Goal: Task Accomplishment & Management: Manage account settings

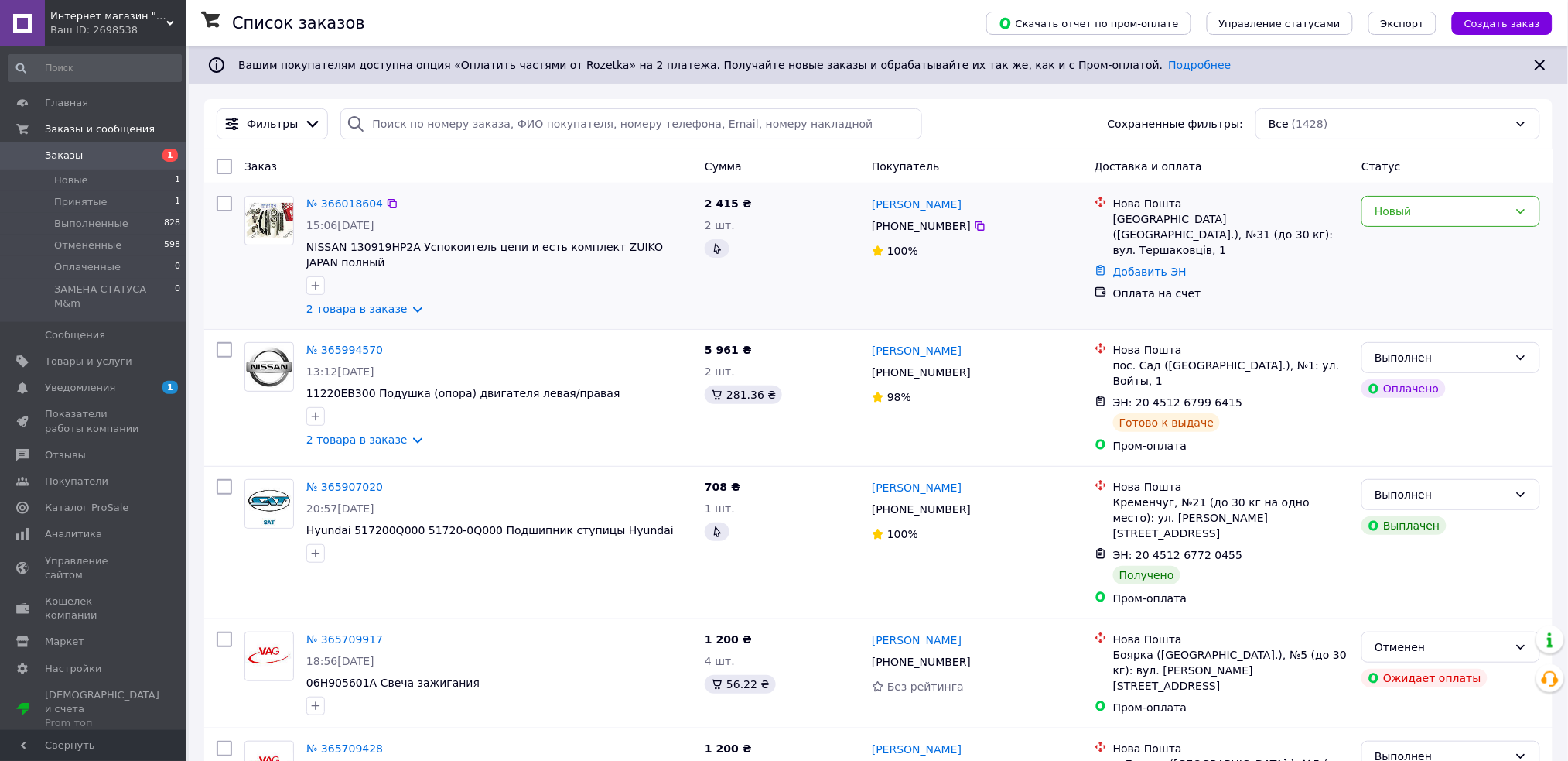
click at [1481, 228] on div "Новый" at bounding box center [1451, 256] width 191 height 133
click at [1481, 215] on div "Новый" at bounding box center [1441, 210] width 134 height 17
click at [1410, 297] on li "Отменен" at bounding box center [1452, 295] width 177 height 28
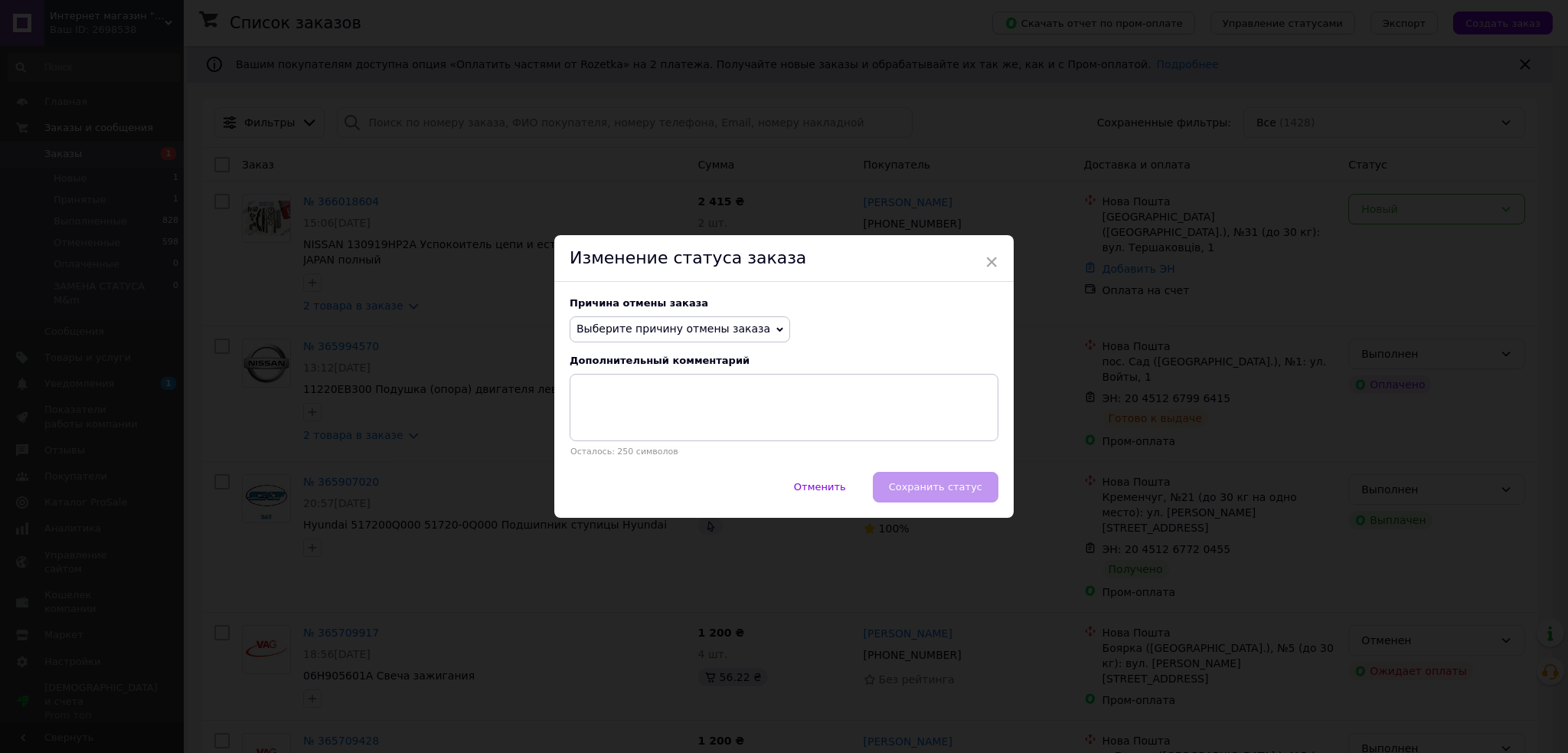
click at [627, 340] on span "Выберите причину отмены заказа" at bounding box center [679, 329] width 221 height 26
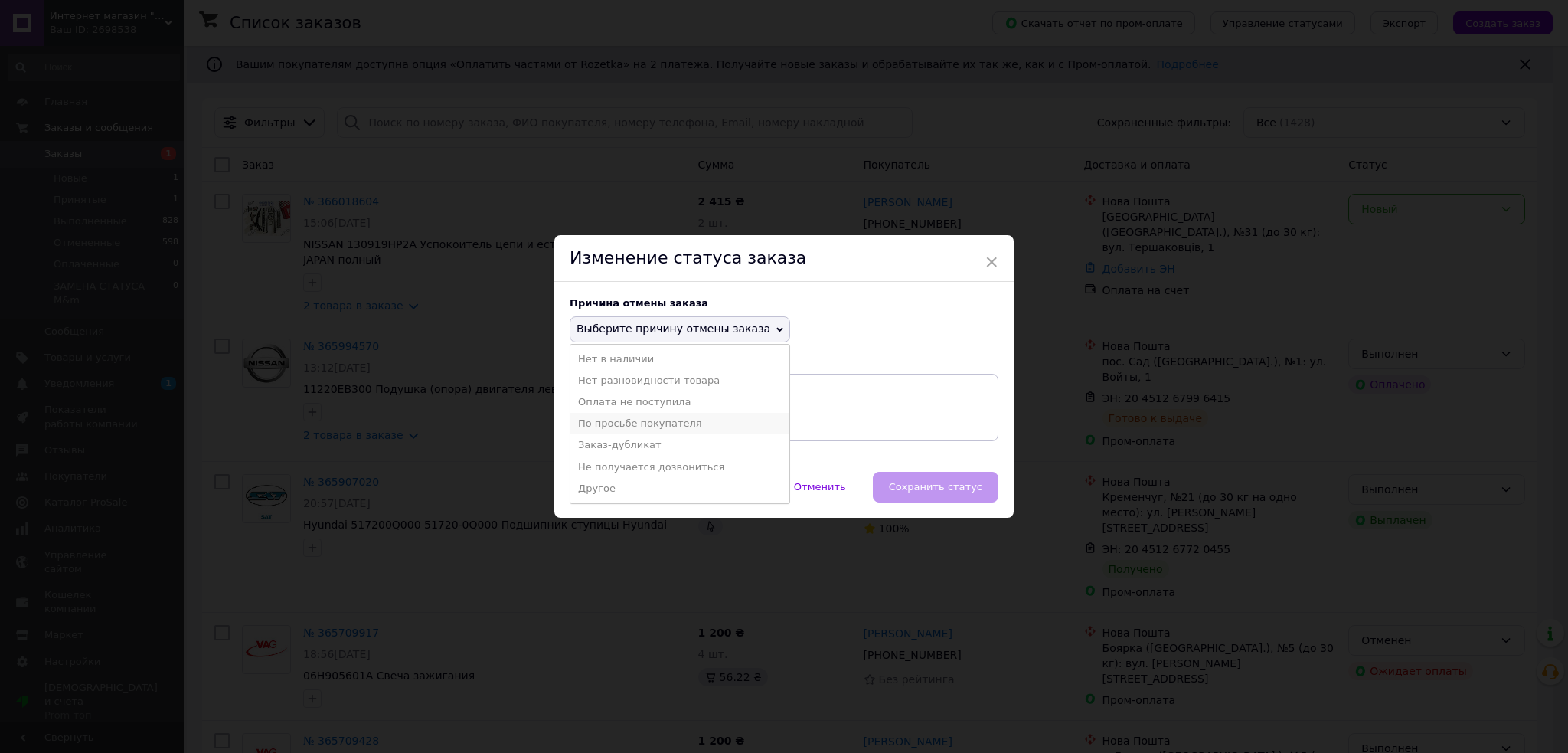
click at [631, 422] on li "По просьбе покупателя" at bounding box center [679, 423] width 219 height 21
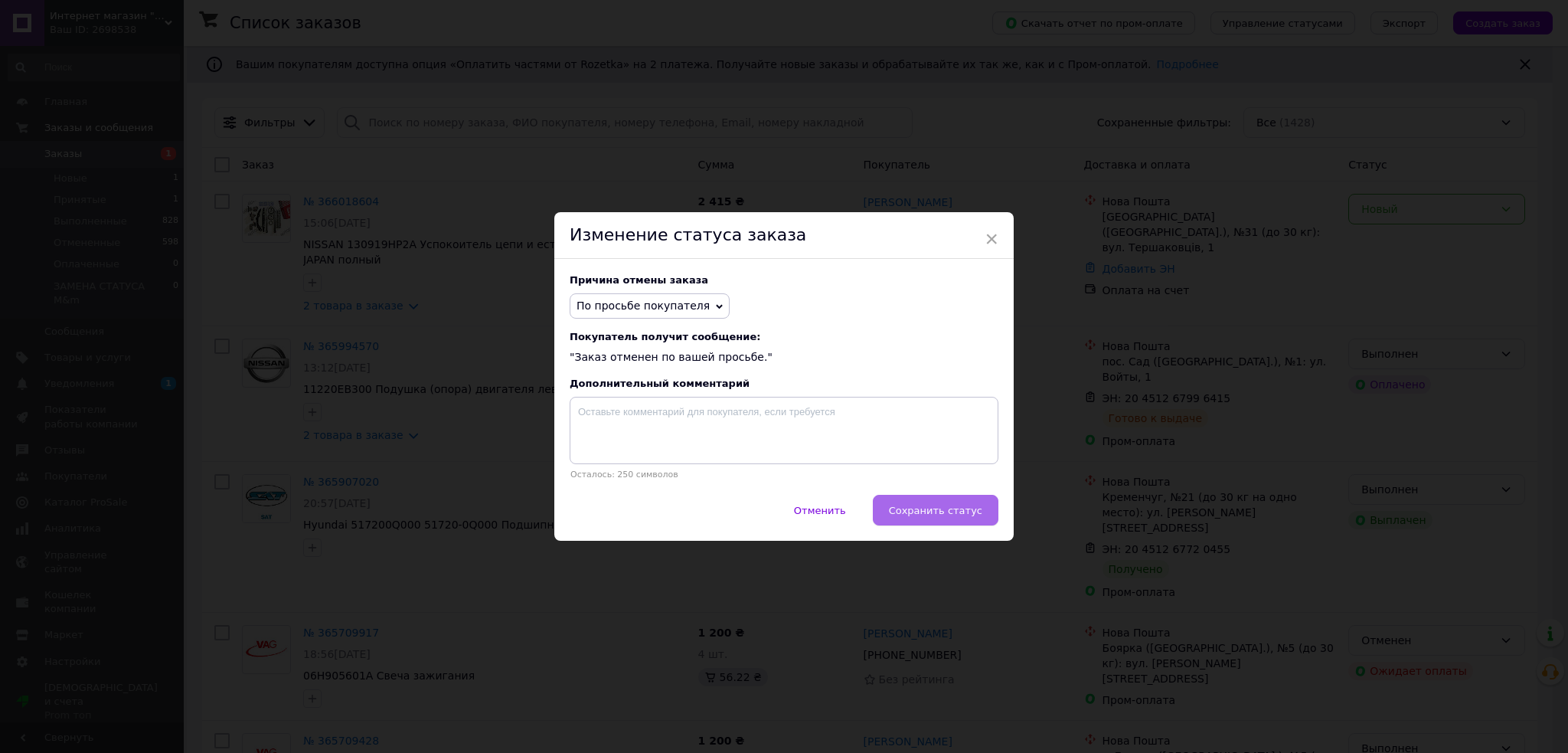
click at [935, 520] on button "Сохранить статус" at bounding box center [935, 509] width 125 height 30
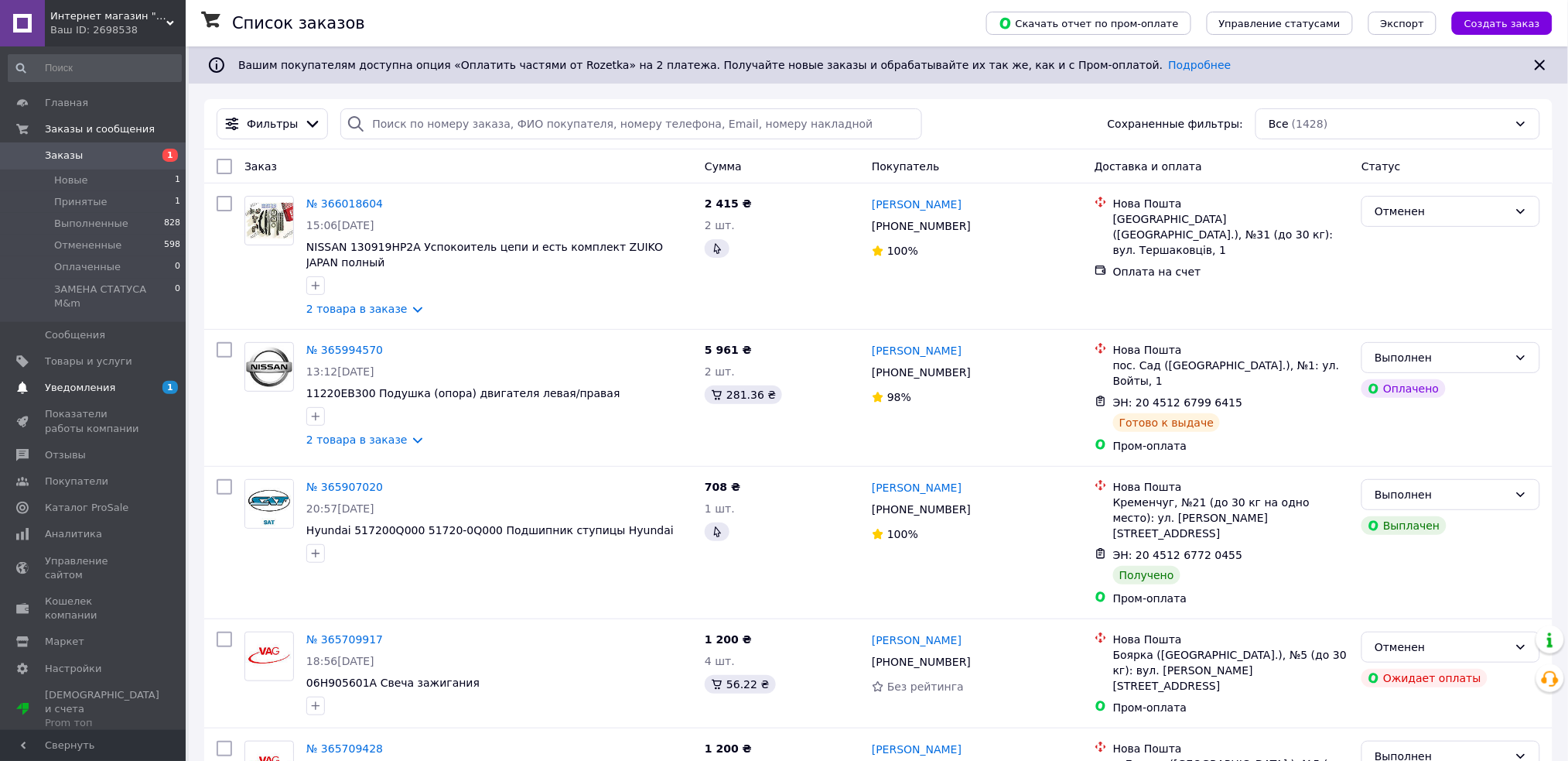
click at [83, 380] on span "Уведомления" at bounding box center [81, 387] width 71 height 14
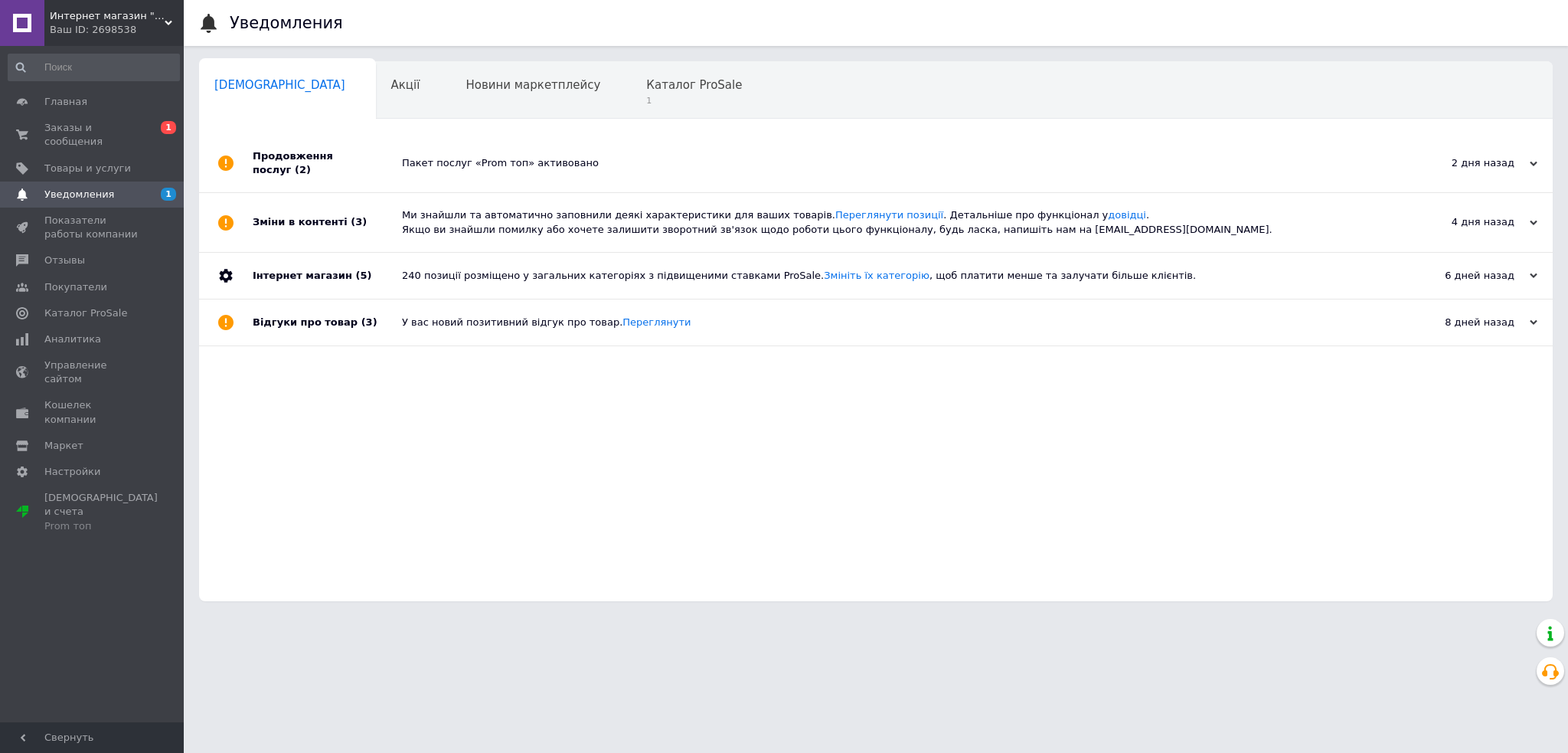
click at [429, 158] on div "Пакет послуг «Prom топ» активовано" at bounding box center [893, 163] width 982 height 14
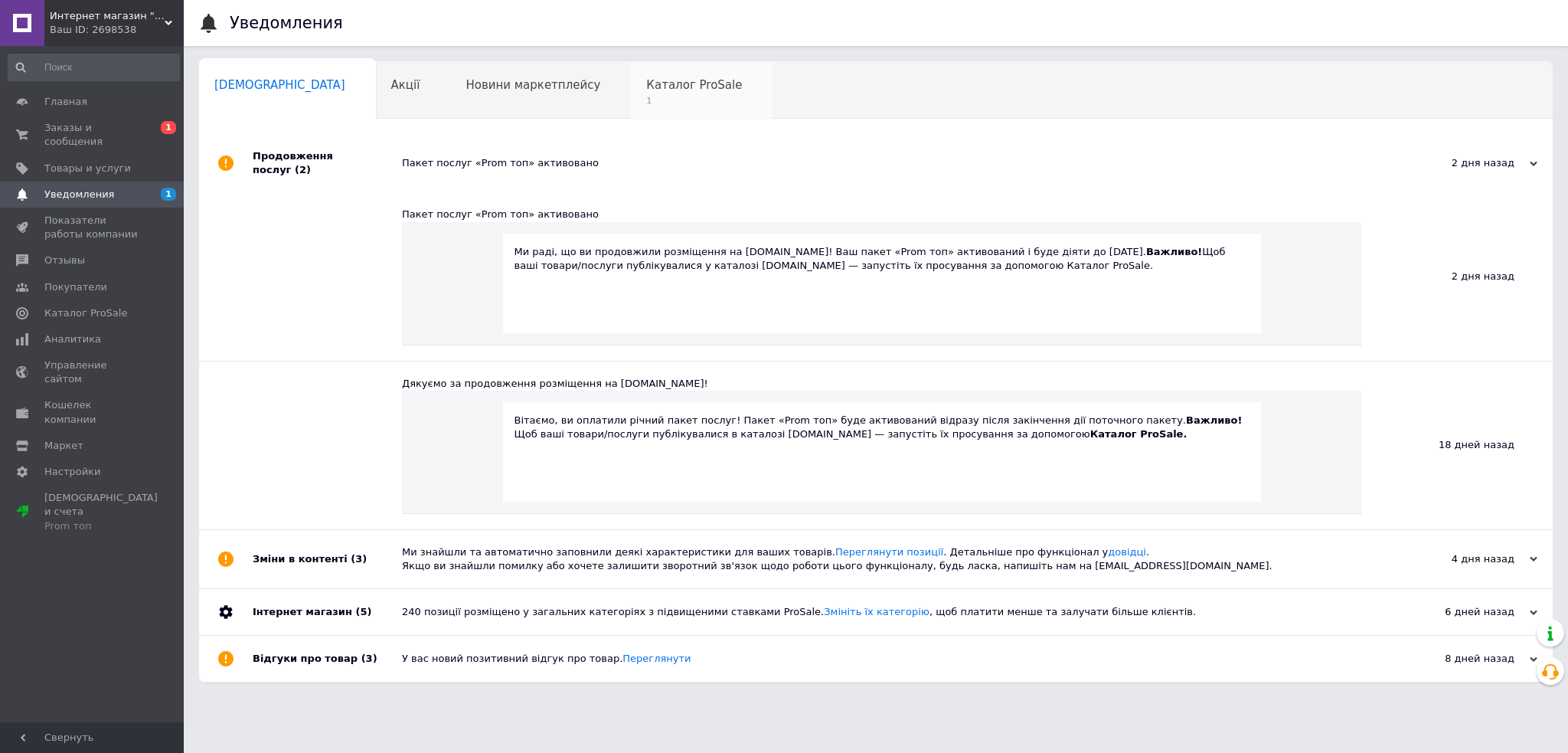
click at [646, 85] on span "Каталог ProSale" at bounding box center [694, 85] width 95 height 14
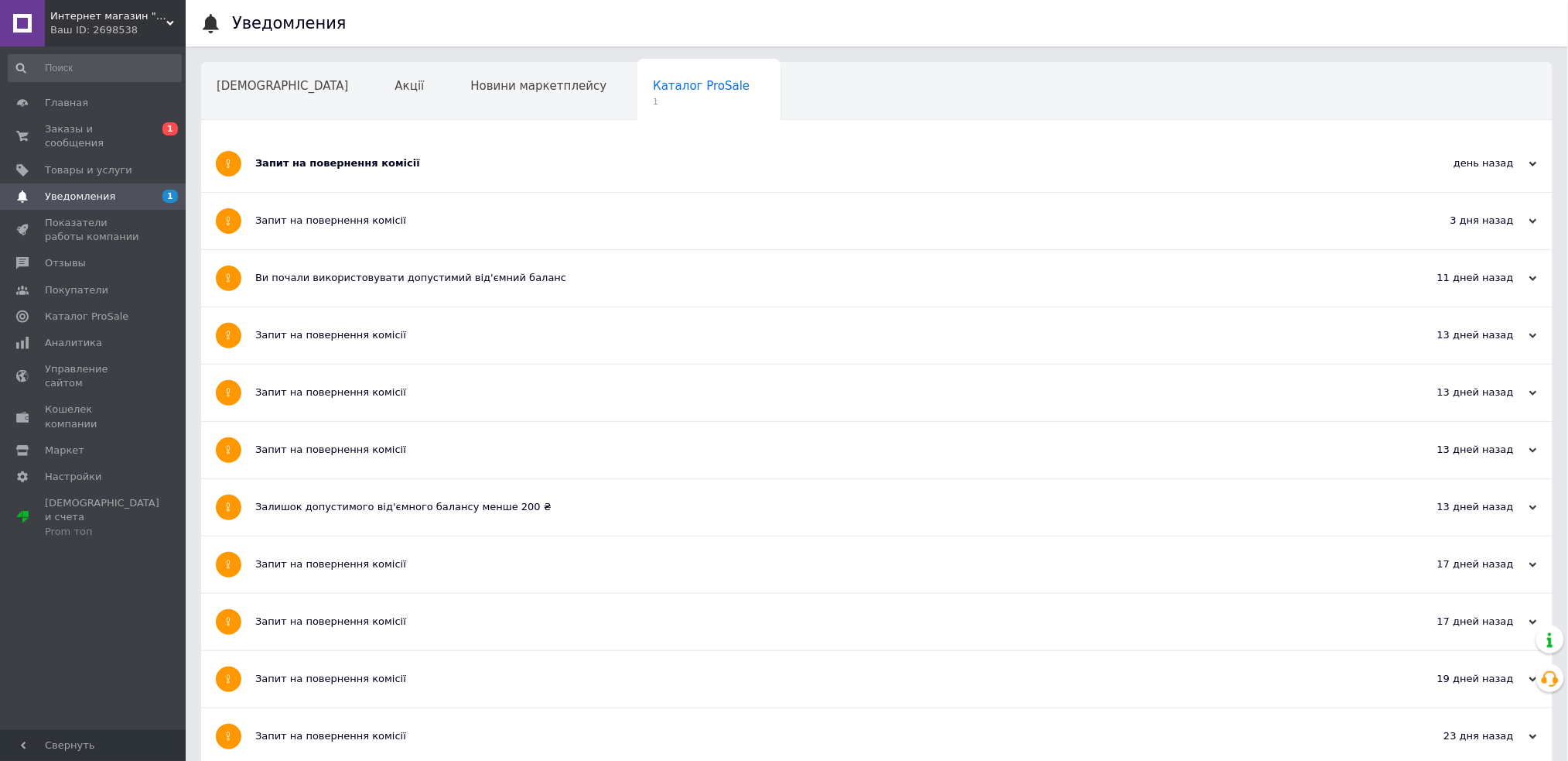
click at [432, 165] on div "Запит на повернення комісії" at bounding box center [819, 163] width 1128 height 14
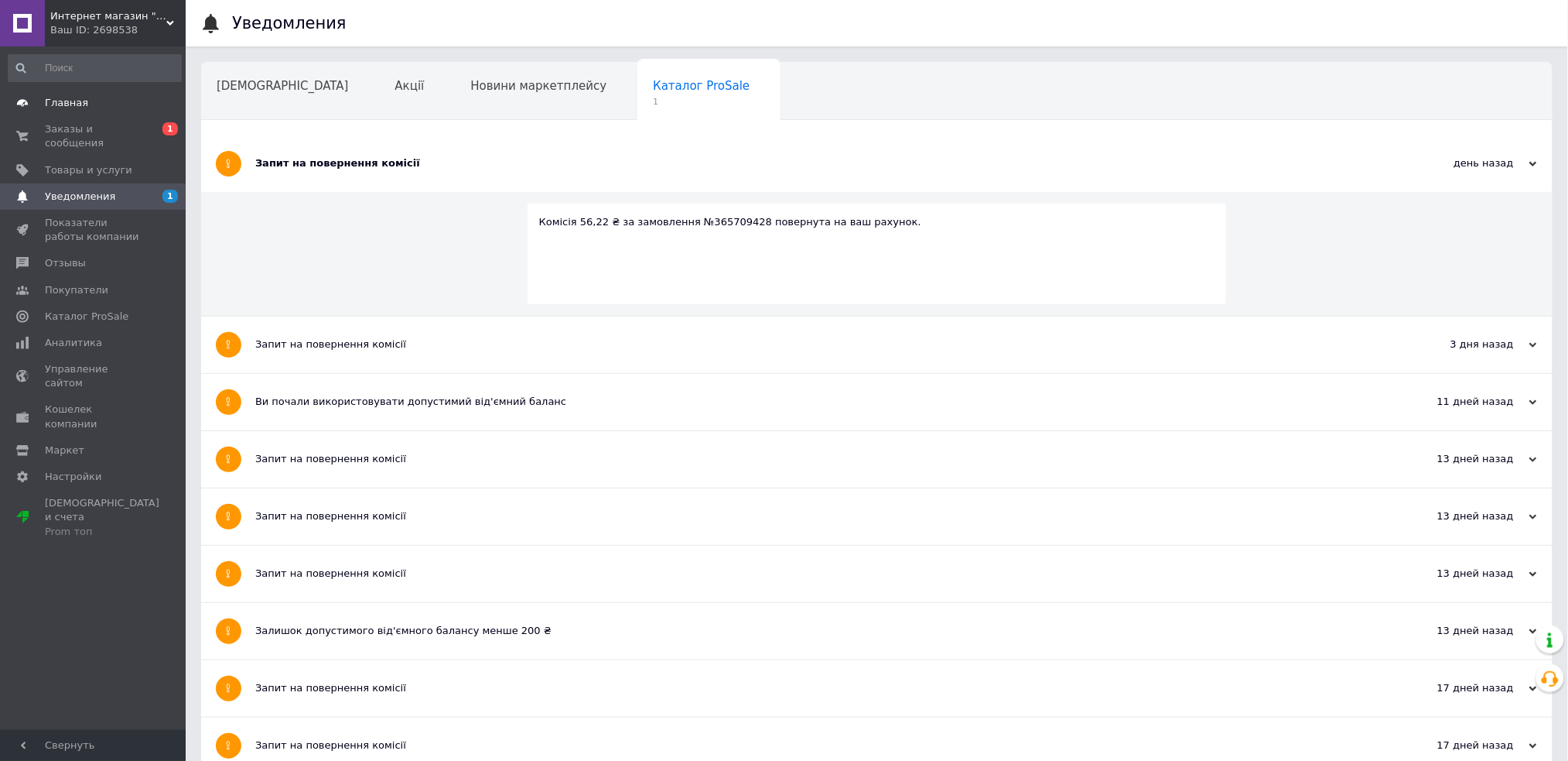
click at [86, 106] on span "Главная" at bounding box center [94, 103] width 98 height 14
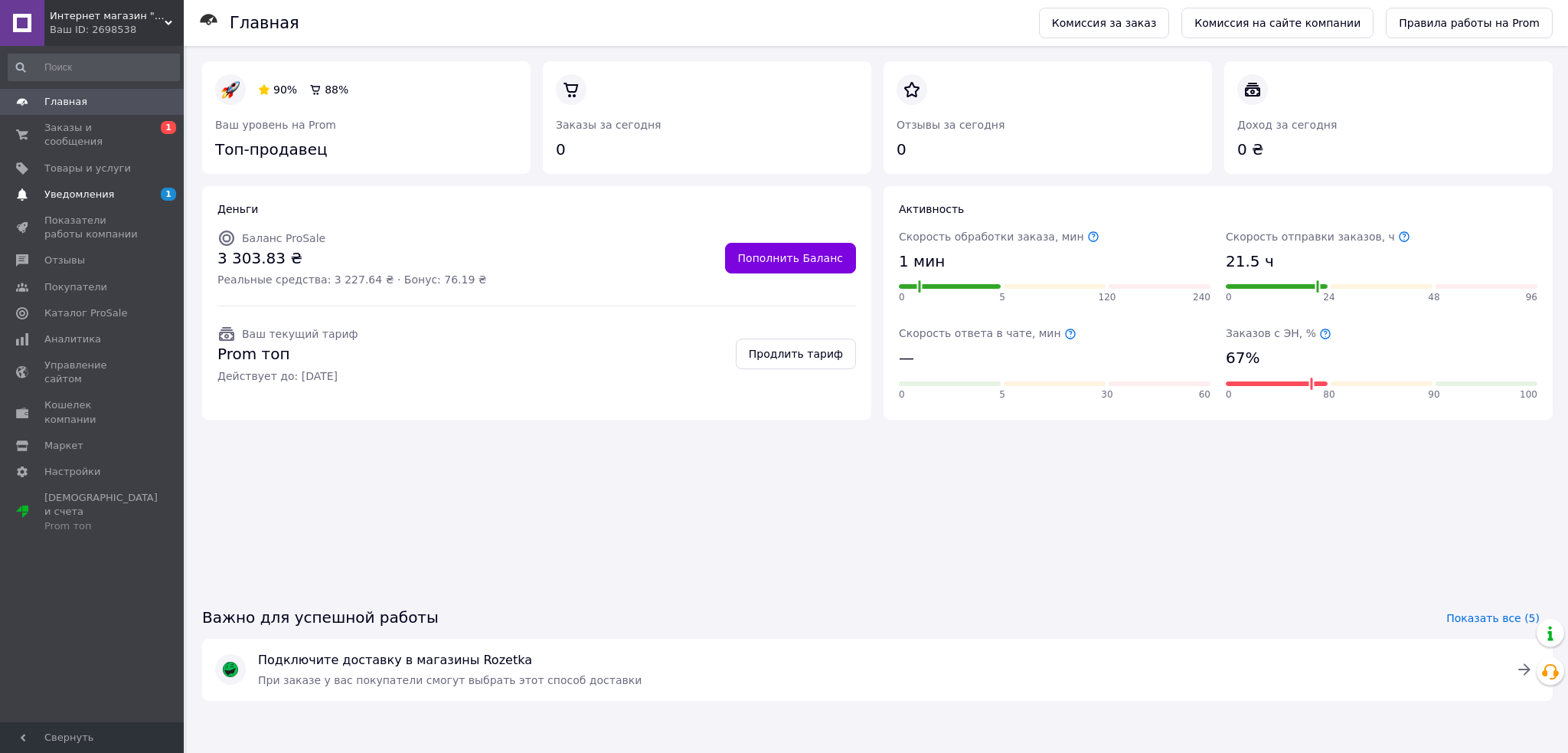
click at [105, 188] on span "Уведомления" at bounding box center [80, 195] width 70 height 14
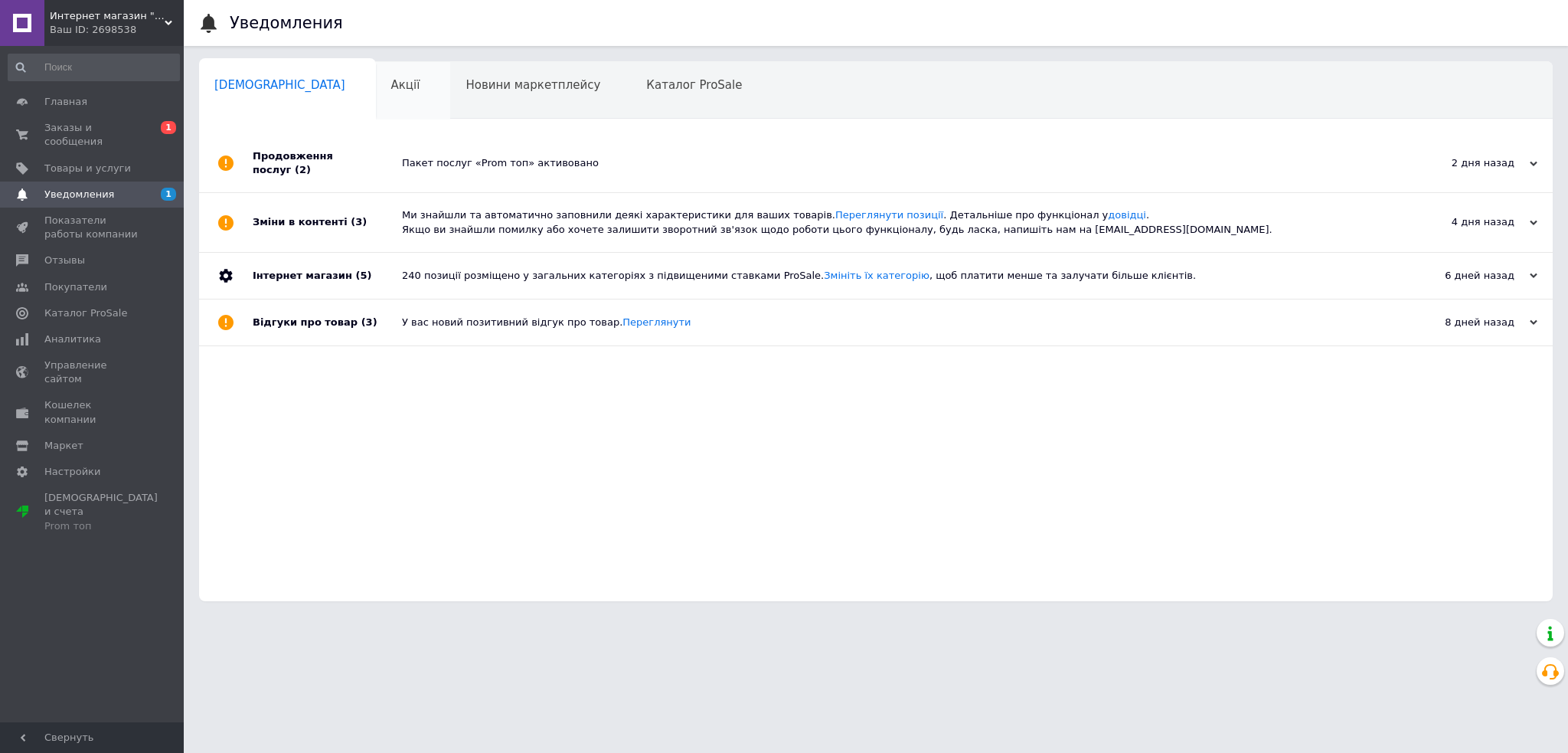
click at [375, 89] on div "Акції 0" at bounding box center [412, 91] width 75 height 58
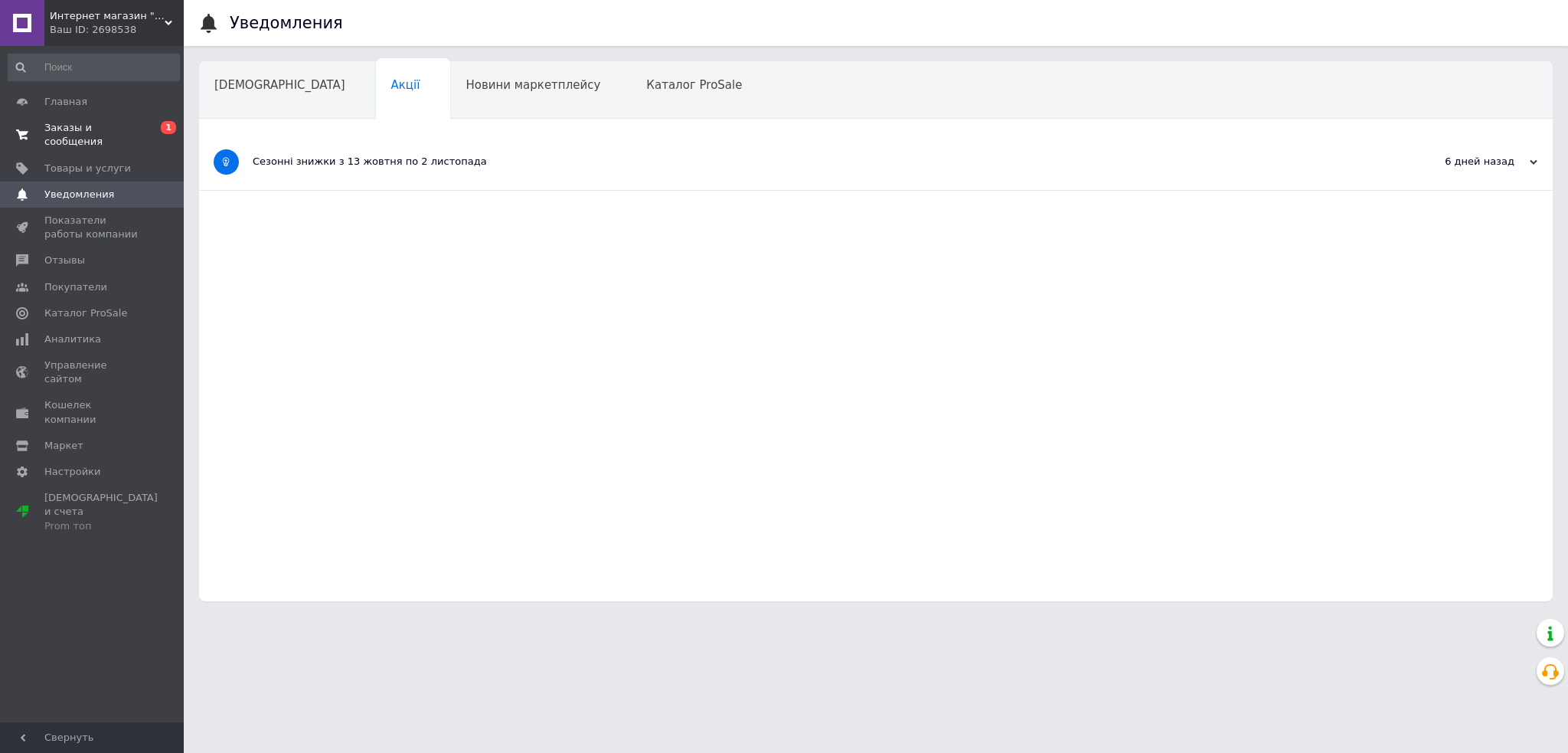
click at [87, 130] on span "Заказы и сообщения" at bounding box center [93, 134] width 97 height 27
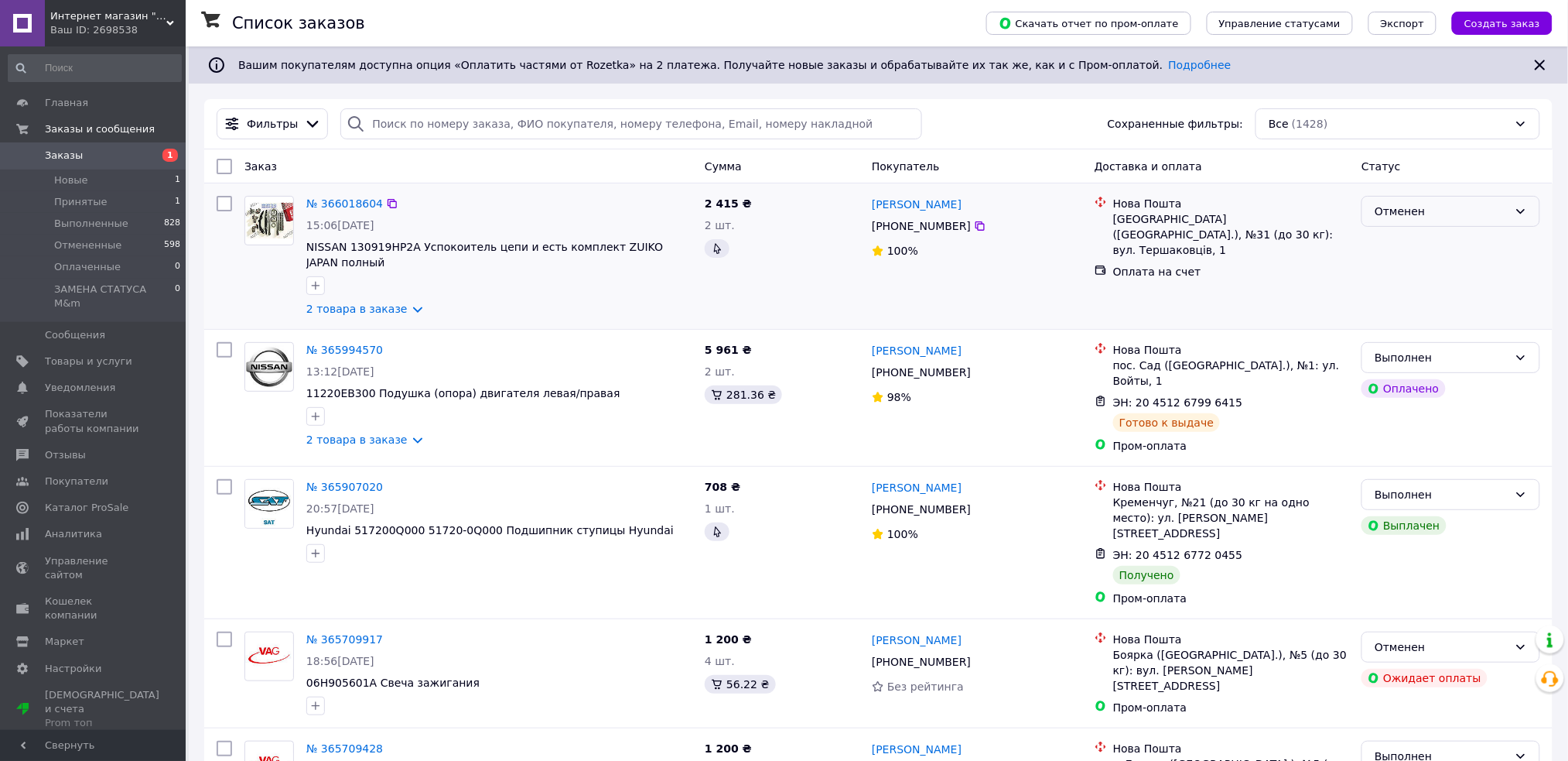
click at [1432, 214] on div "Отменен" at bounding box center [1441, 210] width 134 height 17
click at [1409, 246] on li "Принят" at bounding box center [1452, 245] width 177 height 28
click at [1154, 265] on link "Добавить ЭН" at bounding box center [1149, 271] width 74 height 13
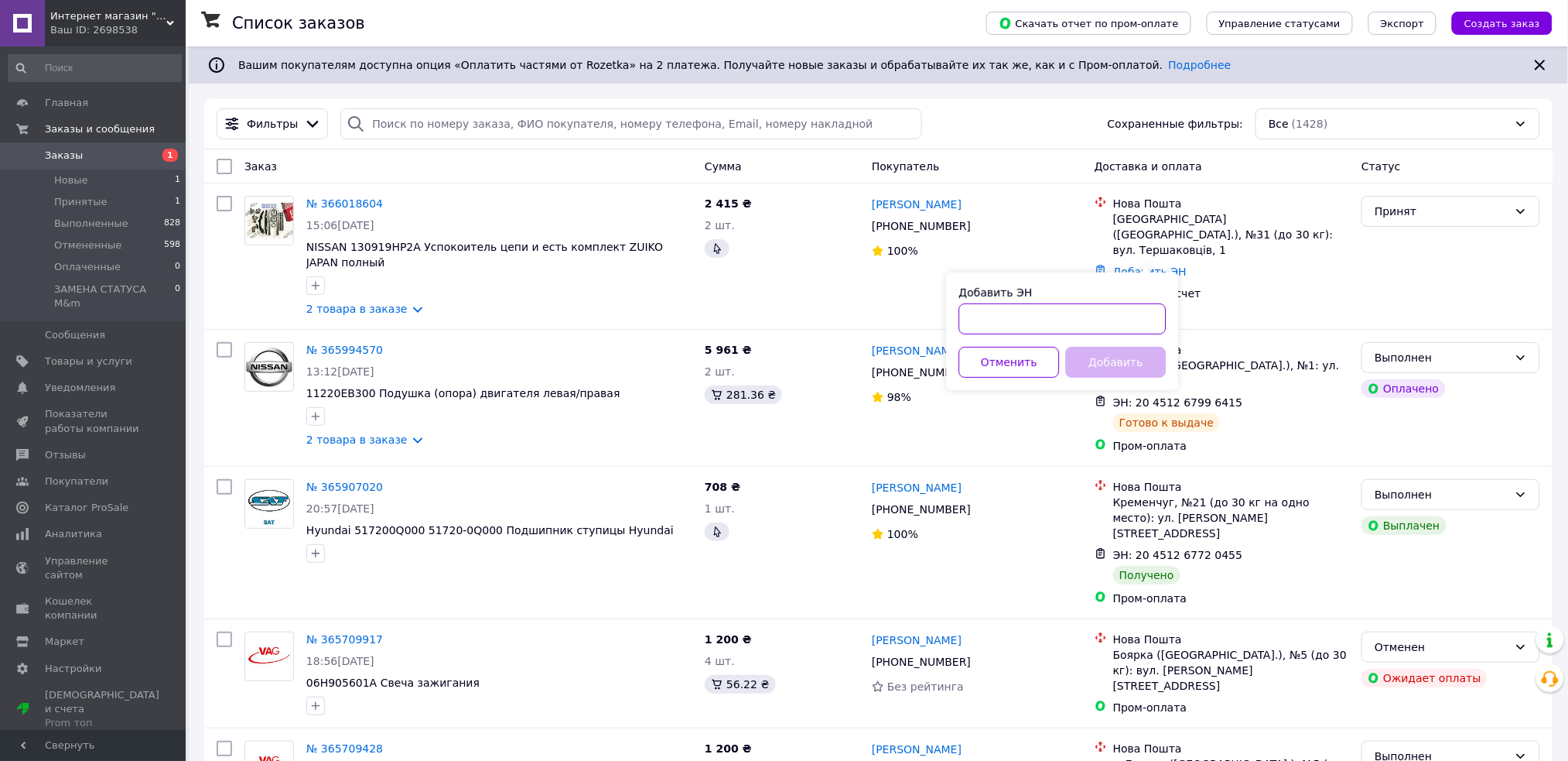
click at [1048, 323] on input "Добавить ЭН" at bounding box center [1063, 318] width 207 height 30
paste input "20451268356116"
type input "20451268356116"
click at [1123, 366] on button "Добавить" at bounding box center [1116, 362] width 100 height 30
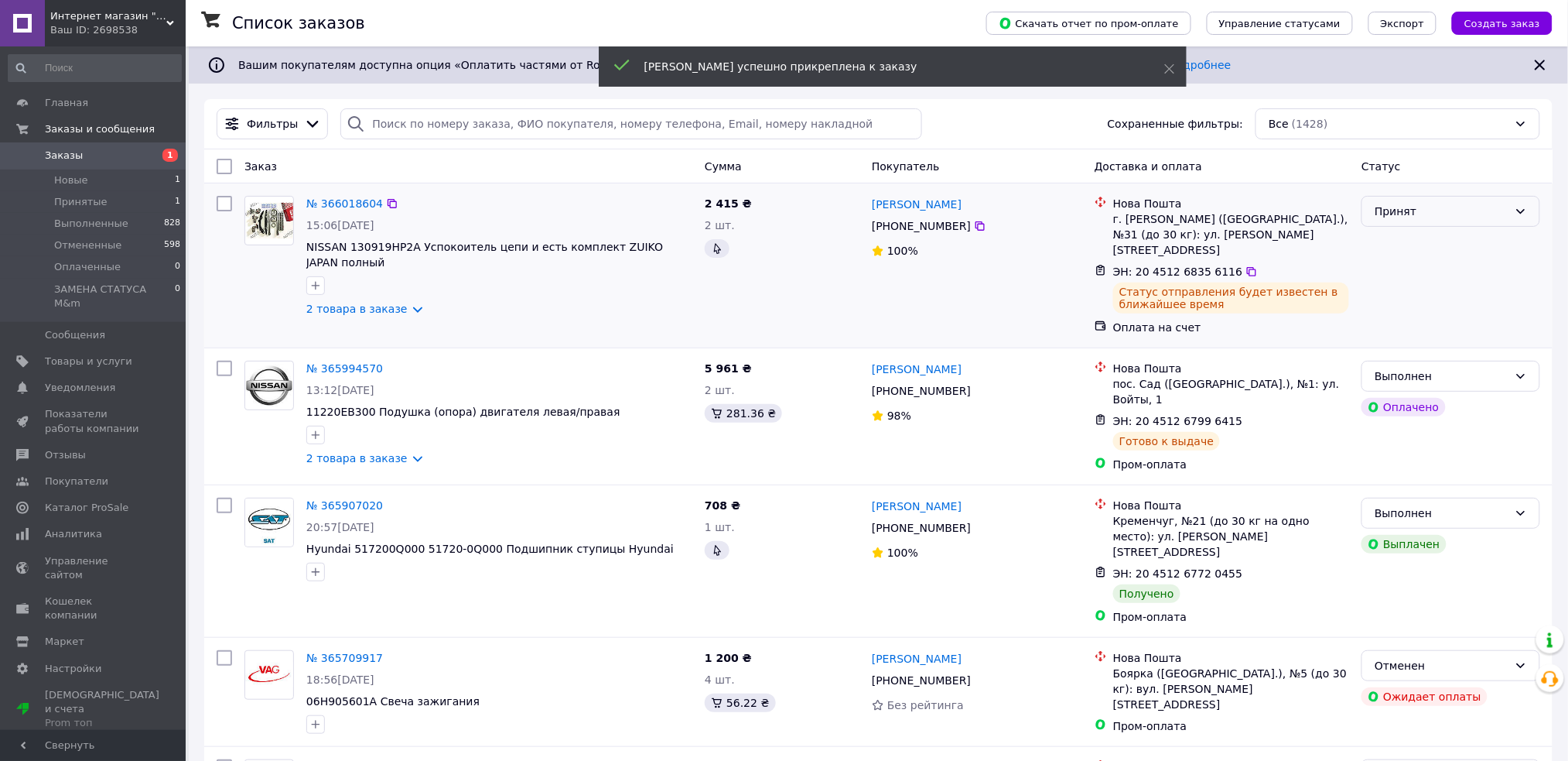
click at [1445, 213] on div "Принят" at bounding box center [1441, 210] width 134 height 17
click at [1407, 242] on li "Выполнен" at bounding box center [1452, 245] width 177 height 28
